Goal: Navigation & Orientation: Find specific page/section

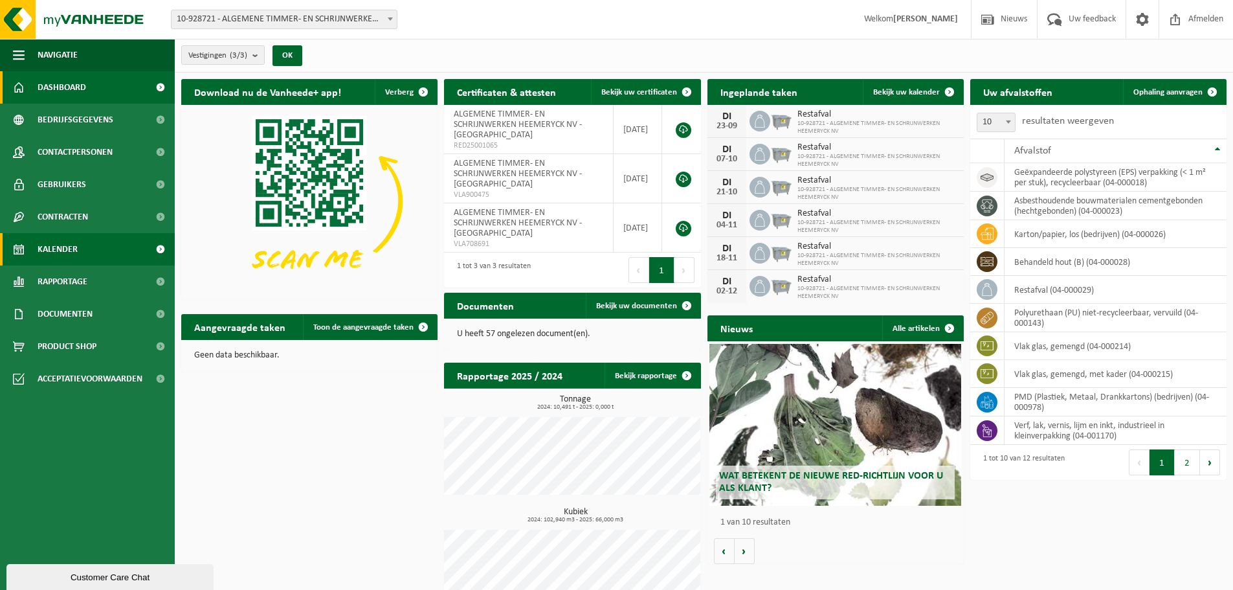
click at [78, 247] on link "Kalender" at bounding box center [87, 249] width 175 height 32
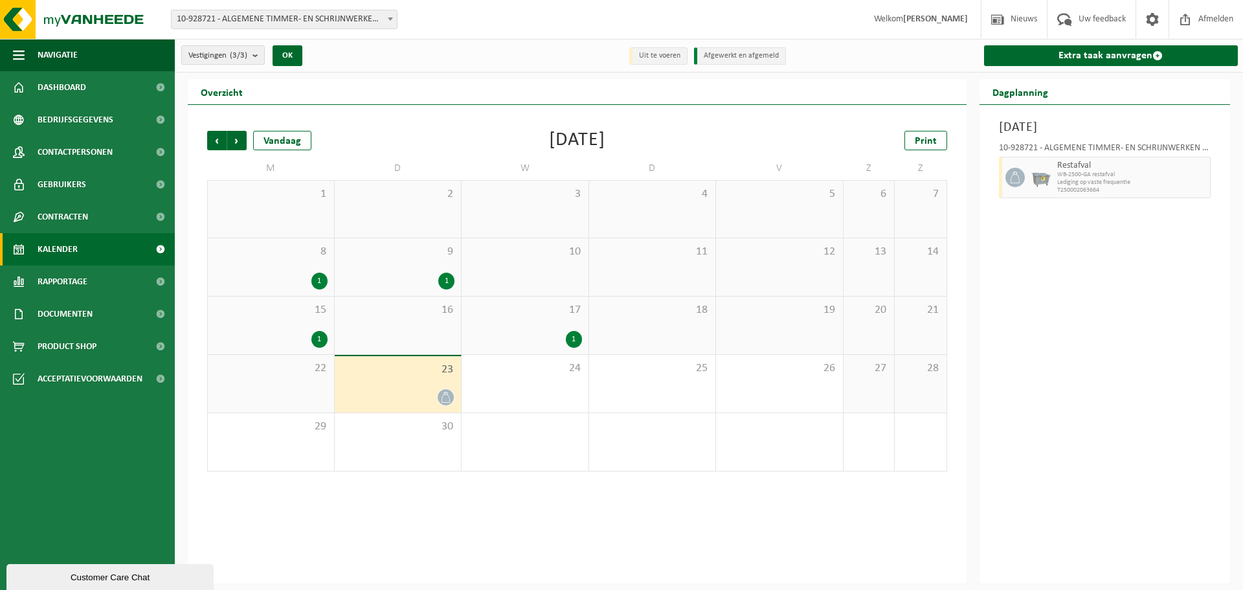
click at [406, 390] on div at bounding box center [398, 396] width 114 height 17
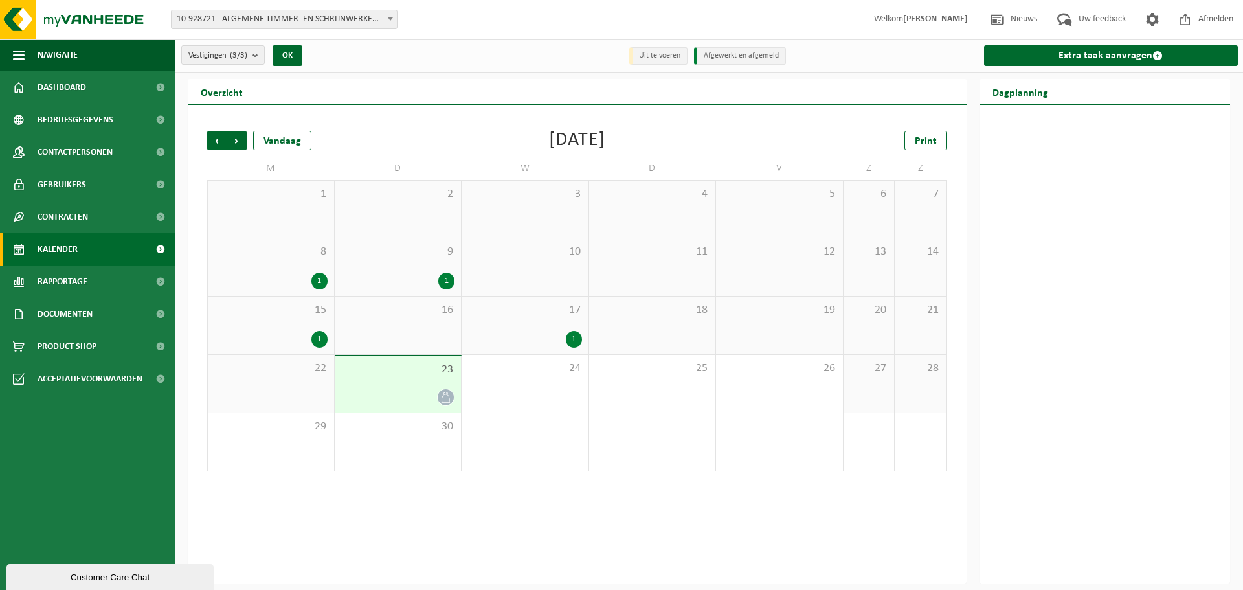
click at [551, 529] on div "Vorige Volgende Vandaag September 2025 Print M D W D V Z Z 1 2 3 4 5 6 7 8 1 9 …" at bounding box center [577, 344] width 779 height 478
click at [75, 223] on span "Contracten" at bounding box center [63, 217] width 50 height 32
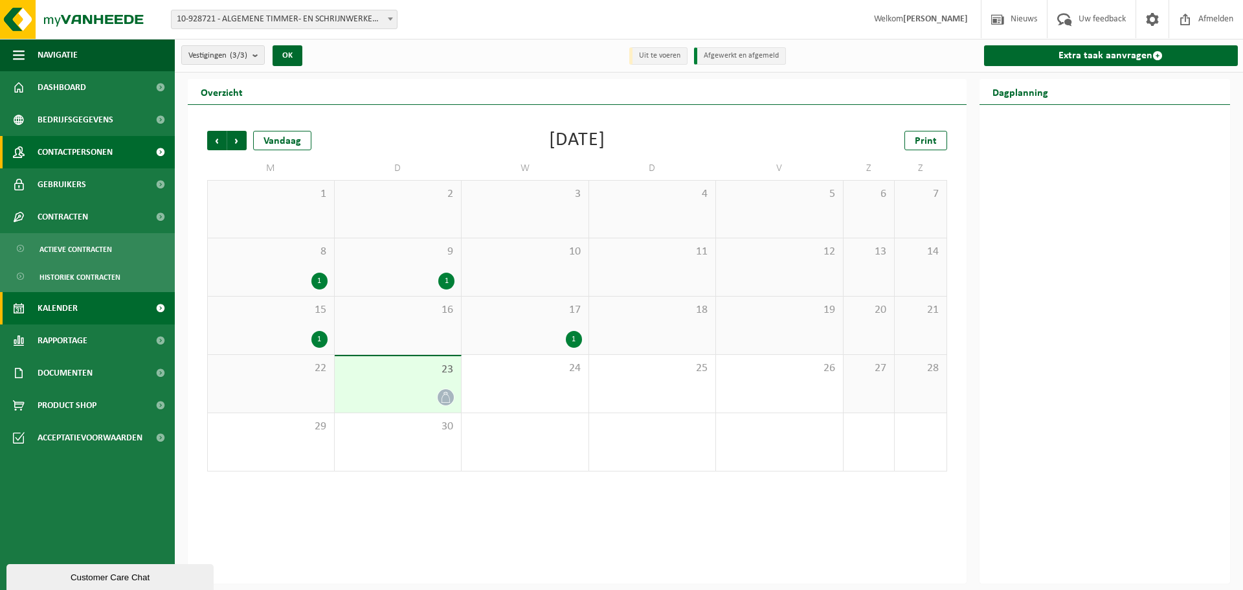
click at [71, 151] on span "Contactpersonen" at bounding box center [75, 152] width 75 height 32
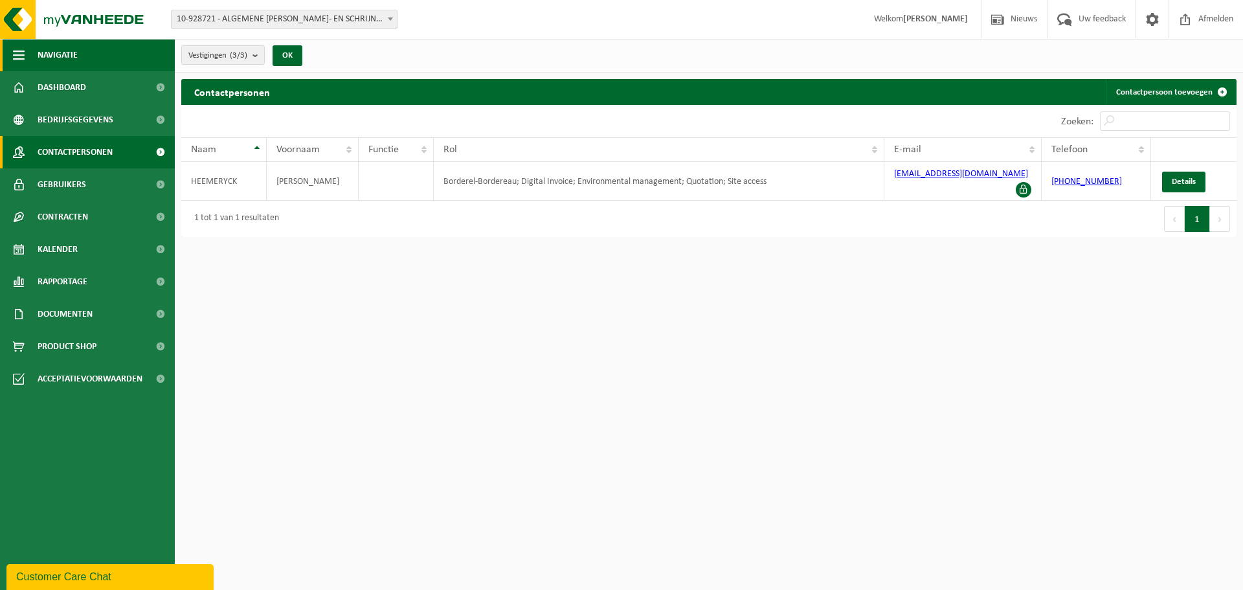
click at [50, 50] on span "Navigatie" at bounding box center [58, 55] width 40 height 32
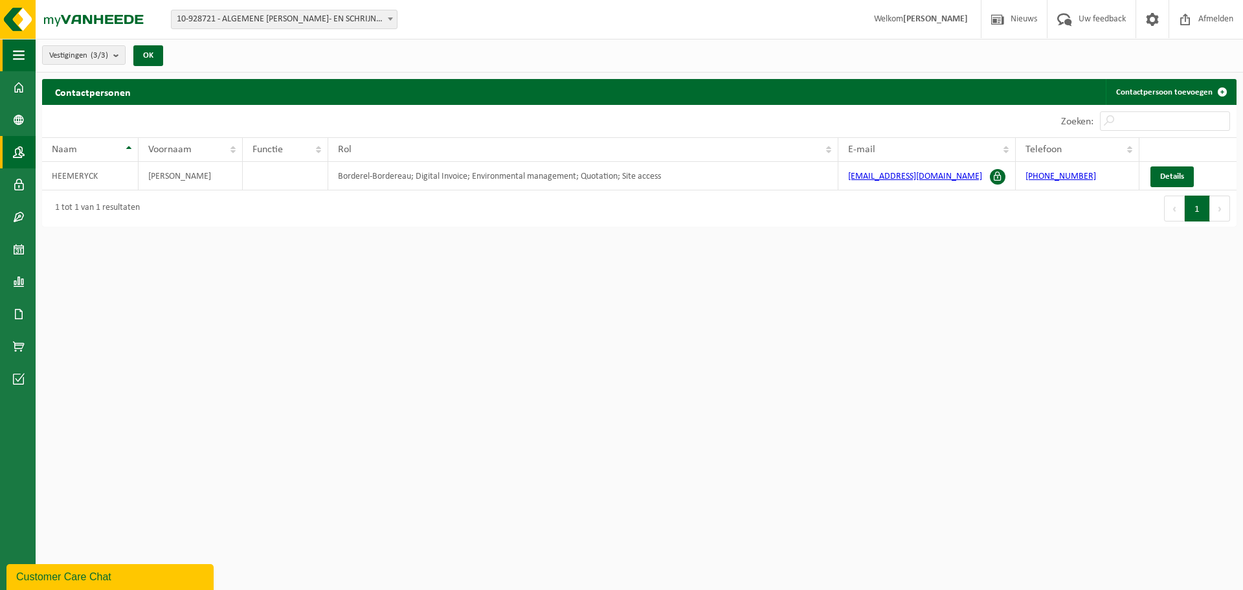
click at [50, 50] on span "Vestigingen (3/3)" at bounding box center [78, 55] width 59 height 19
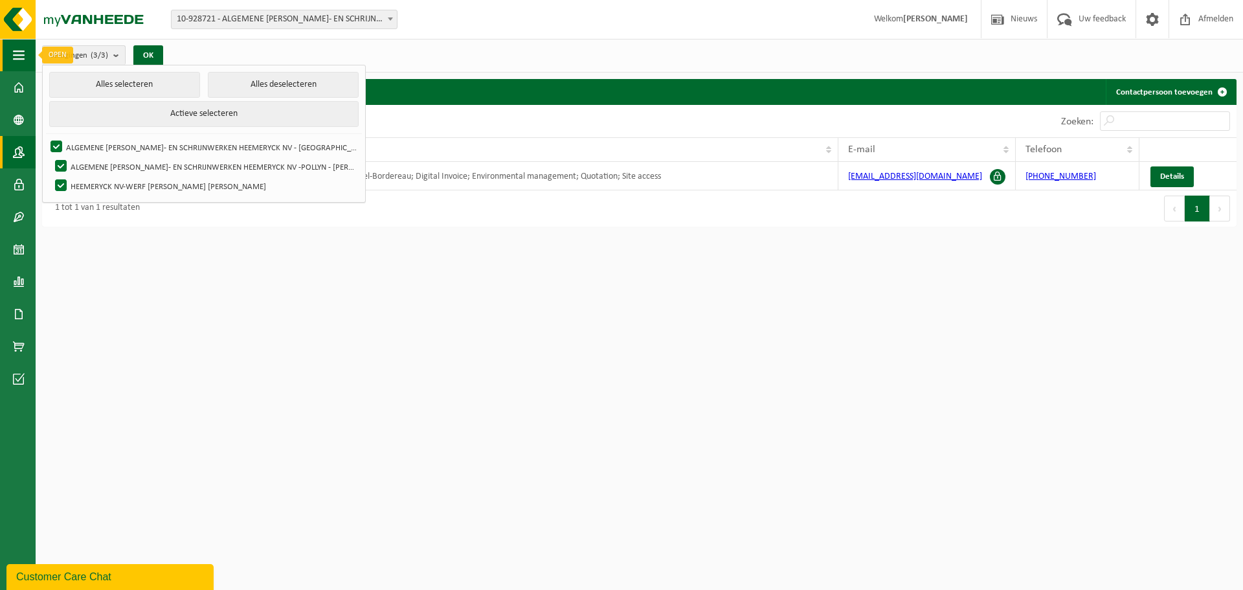
click at [12, 53] on button "Navigatie" at bounding box center [18, 55] width 36 height 32
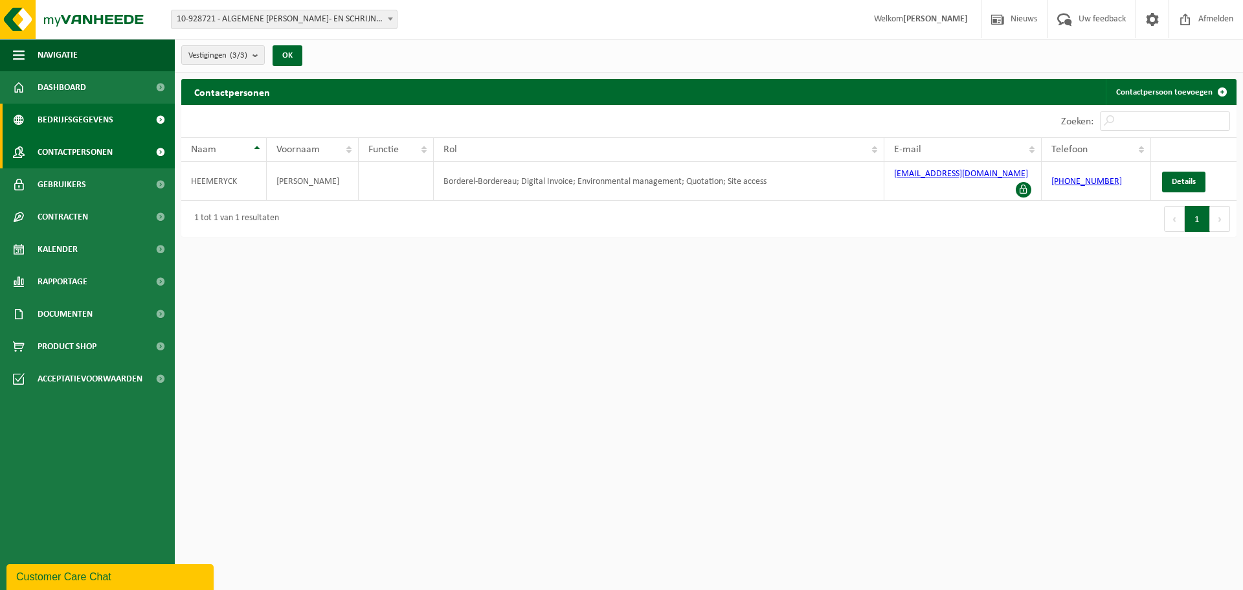
click at [67, 116] on span "Bedrijfsgegevens" at bounding box center [76, 120] width 76 height 32
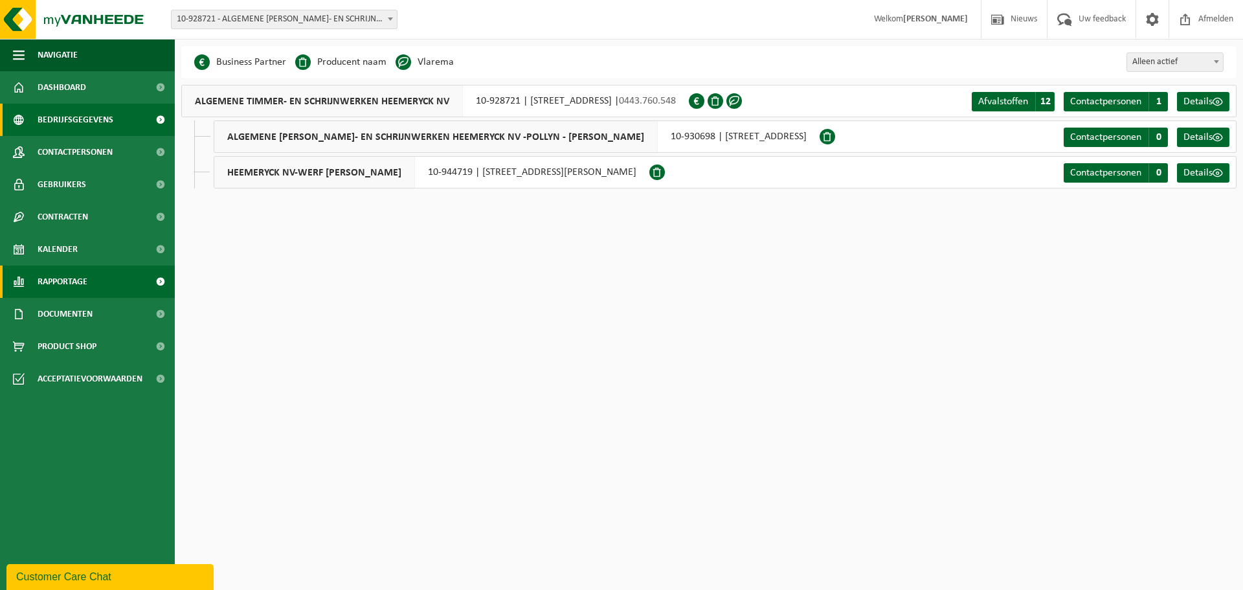
click at [61, 288] on span "Rapportage" at bounding box center [63, 281] width 50 height 32
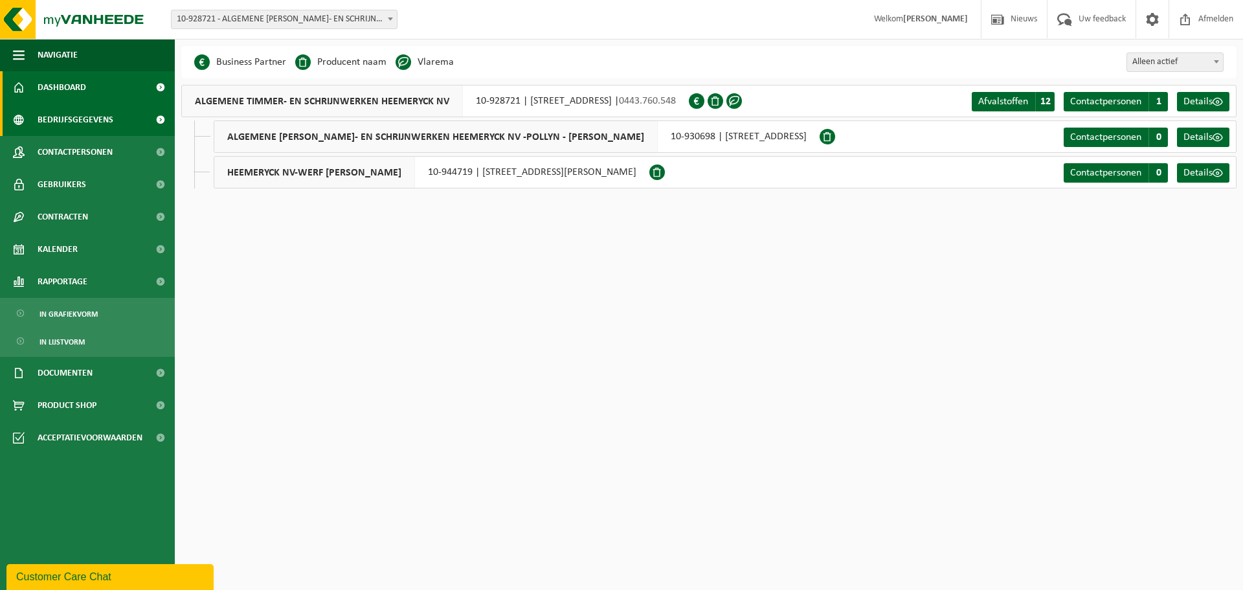
click at [85, 83] on span "Dashboard" at bounding box center [62, 87] width 49 height 32
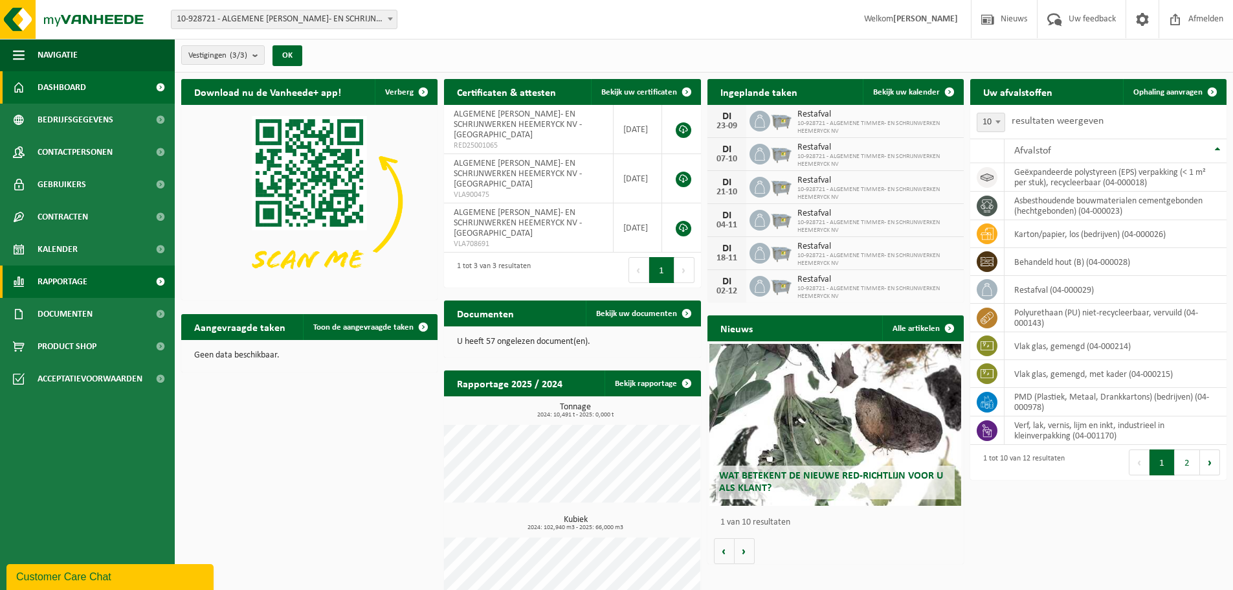
click at [77, 281] on span "Rapportage" at bounding box center [63, 281] width 50 height 32
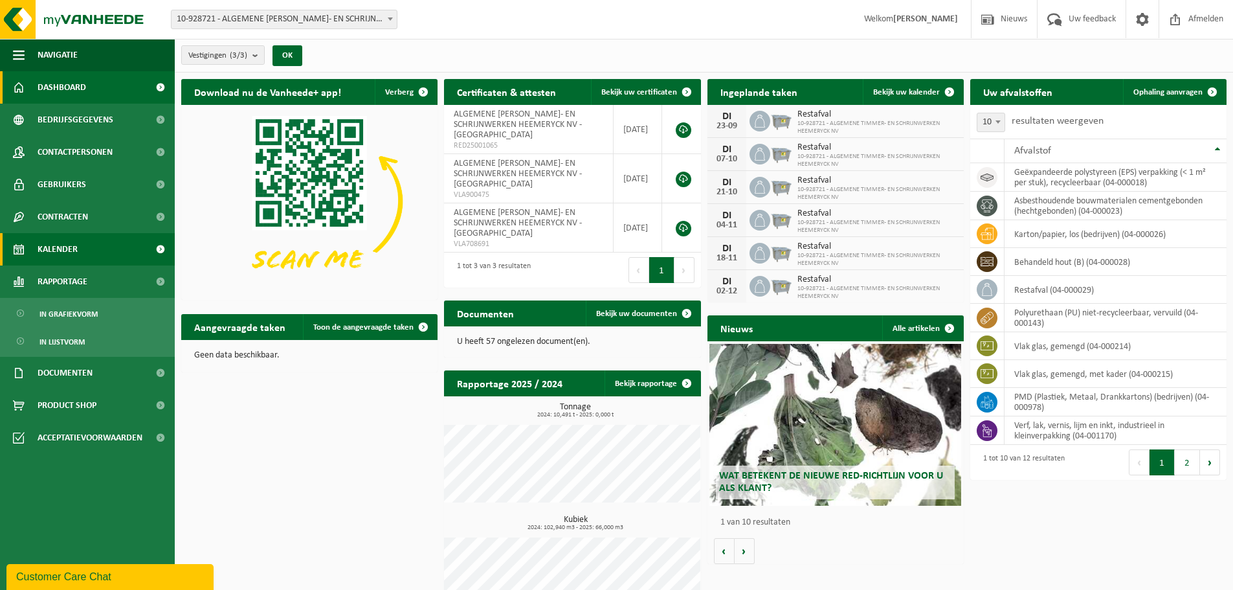
click at [77, 252] on span "Kalender" at bounding box center [58, 249] width 40 height 32
